Goal: Information Seeking & Learning: Find specific fact

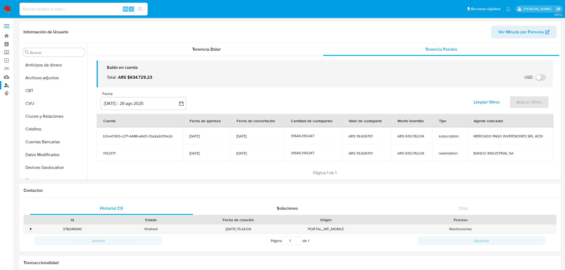
select select "10"
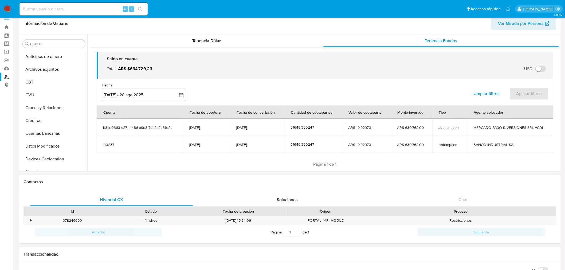
scroll to position [11, 0]
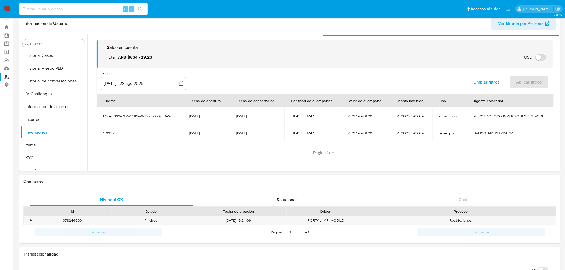
click at [91, 12] on input at bounding box center [83, 9] width 128 height 7
paste input "673479113"
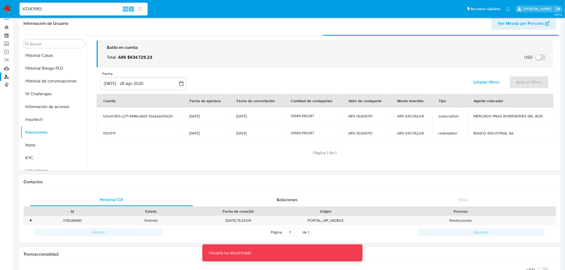
click at [86, 12] on input "673479113" at bounding box center [83, 9] width 128 height 7
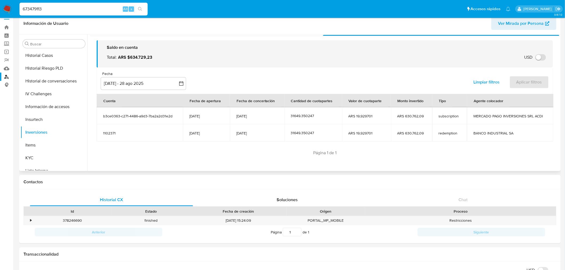
type input "673479113"
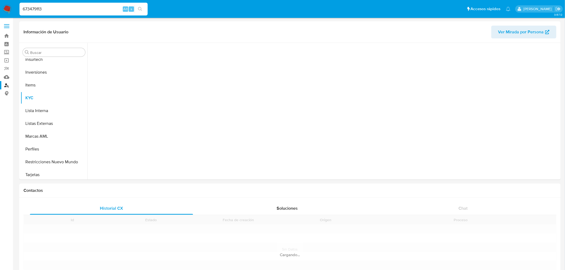
scroll to position [251, 0]
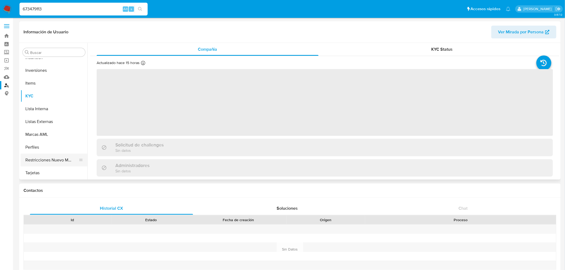
click at [63, 162] on button "Restricciones Nuevo Mundo" at bounding box center [52, 160] width 62 height 13
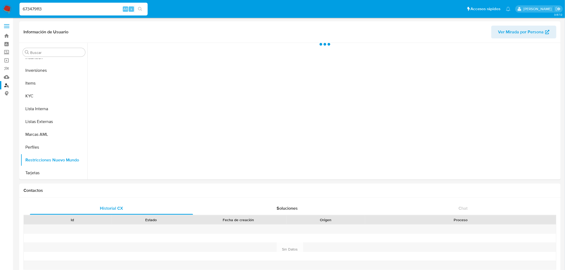
select select "10"
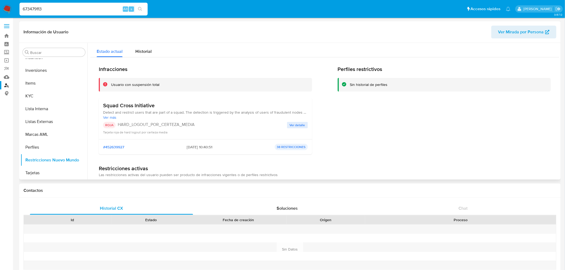
click at [290, 126] on span "Ver detalle" at bounding box center [297, 124] width 15 height 5
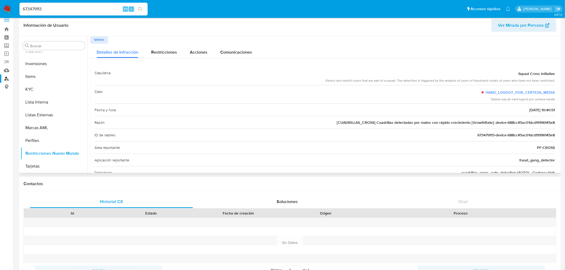
scroll to position [0, 0]
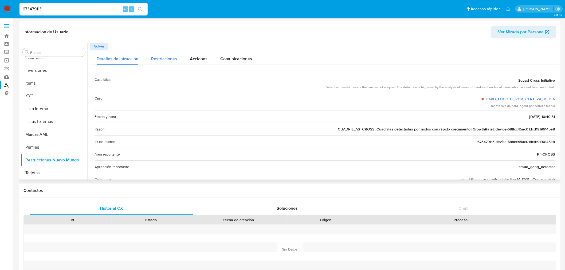
click at [162, 60] on span "Restricciones" at bounding box center [164, 59] width 26 height 6
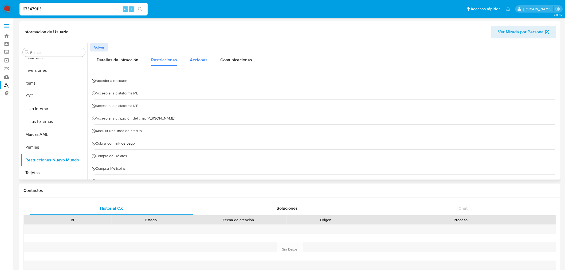
click at [206, 59] on span "Acciones" at bounding box center [199, 60] width 18 height 6
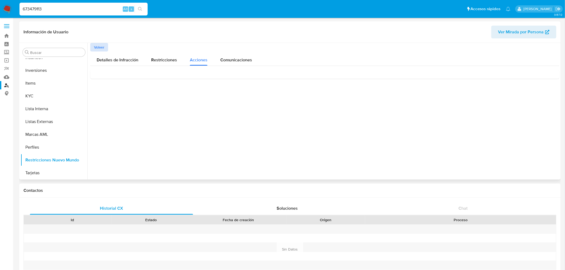
click at [98, 48] on span "Volver" at bounding box center [99, 46] width 10 height 7
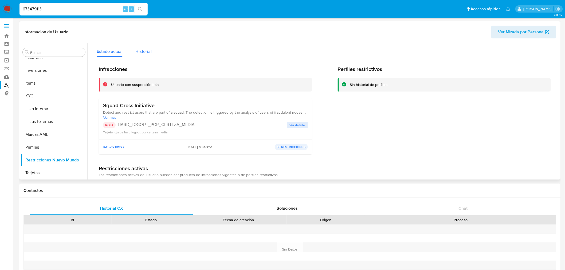
click at [144, 53] on span "Historial" at bounding box center [143, 51] width 16 height 6
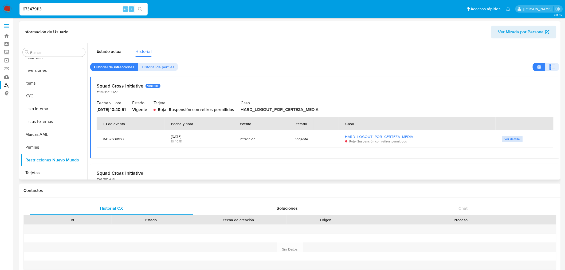
click at [506, 139] on span "Ver detalle" at bounding box center [511, 138] width 15 height 5
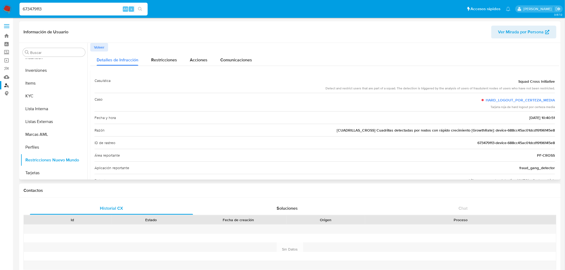
click at [103, 45] on span "Volver" at bounding box center [99, 46] width 10 height 7
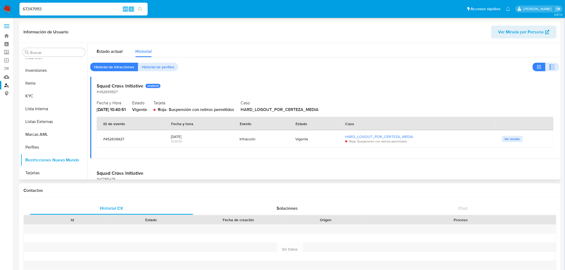
drag, startPoint x: 334, startPoint y: 108, endPoint x: 254, endPoint y: 108, distance: 80.1
click at [254, 108] on div "Caso HARD_LOGOUT_POR_CERTEZA_MEDIA" at bounding box center [396, 106] width 312 height 14
click at [234, 83] on h2 "Squad Cross Initiative VIGENTE" at bounding box center [325, 86] width 456 height 6
click at [506, 140] on span "Ver detalle" at bounding box center [511, 138] width 15 height 5
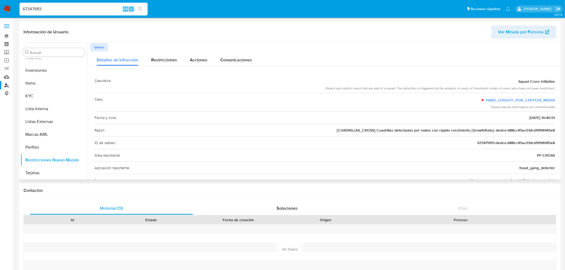
drag, startPoint x: 96, startPoint y: 157, endPoint x: 553, endPoint y: 157, distance: 456.6
click at [553, 157] on div "Área reportante PF-CROSS" at bounding box center [324, 155] width 460 height 13
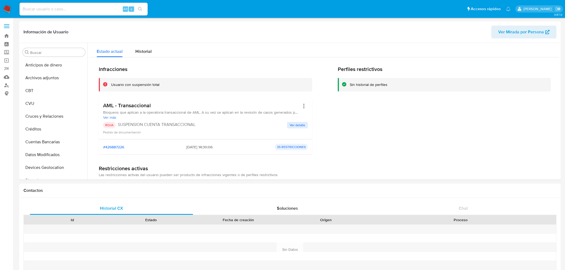
select select "10"
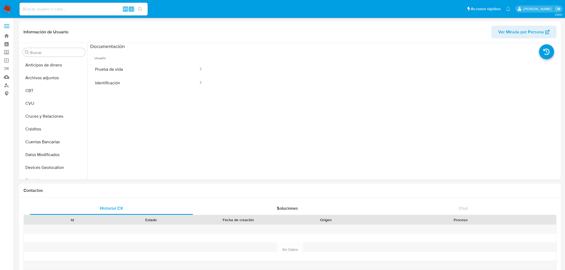
select select "10"
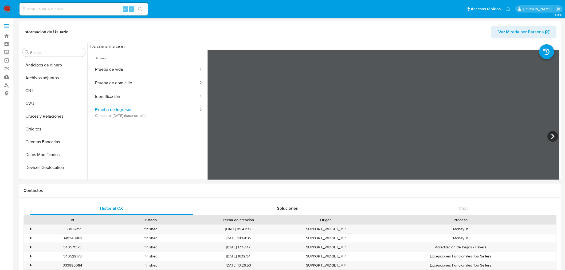
select select "10"
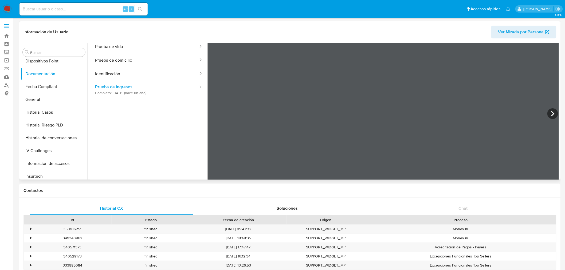
scroll to position [45, 0]
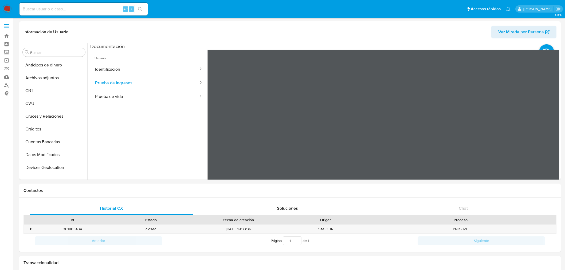
select select "10"
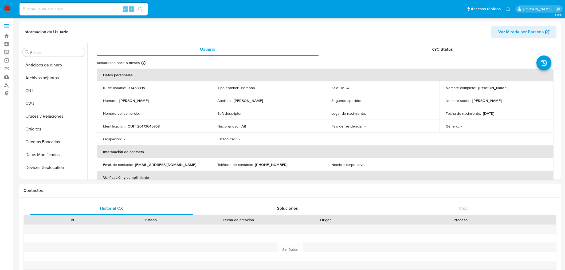
select select "10"
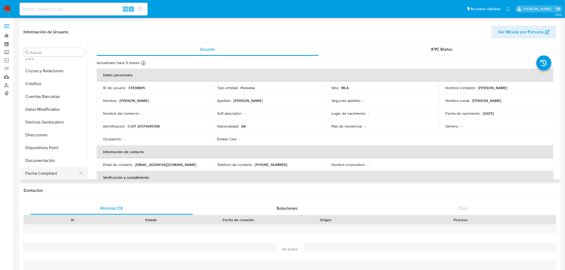
scroll to position [59, 0]
drag, startPoint x: 37, startPoint y: 148, endPoint x: 68, endPoint y: 131, distance: 35.5
click at [37, 148] on button "Documentación" at bounding box center [54, 146] width 67 height 13
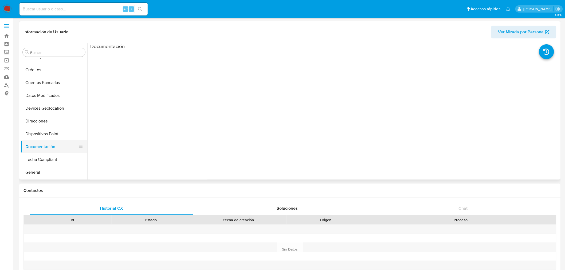
click at [40, 153] on button "Documentación" at bounding box center [52, 146] width 62 height 13
drag, startPoint x: 46, startPoint y: 155, endPoint x: 43, endPoint y: 149, distance: 6.6
click at [46, 155] on button "Fecha Compliant" at bounding box center [54, 159] width 67 height 13
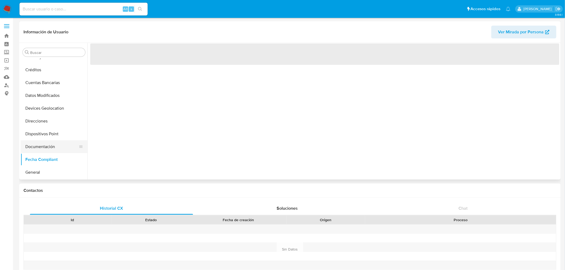
click at [42, 148] on button "Documentación" at bounding box center [52, 146] width 62 height 13
